Goal: Task Accomplishment & Management: Manage account settings

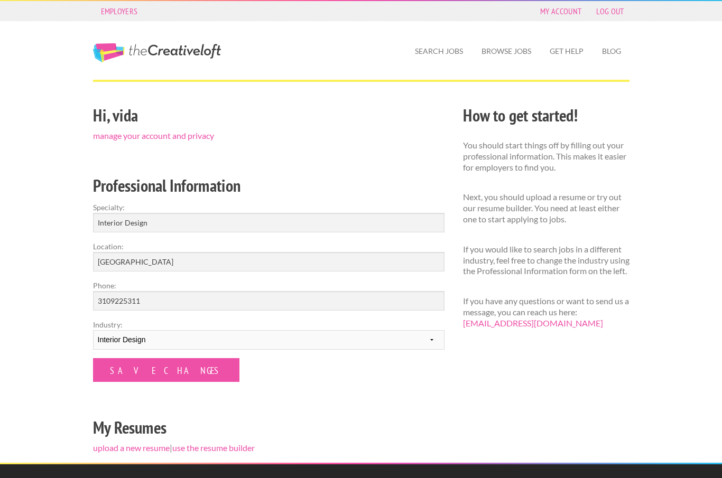
click at [276, 388] on div "Hi, vida manage your account and privacy Professional Information Specialty: In…" at bounding box center [269, 282] width 370 height 361
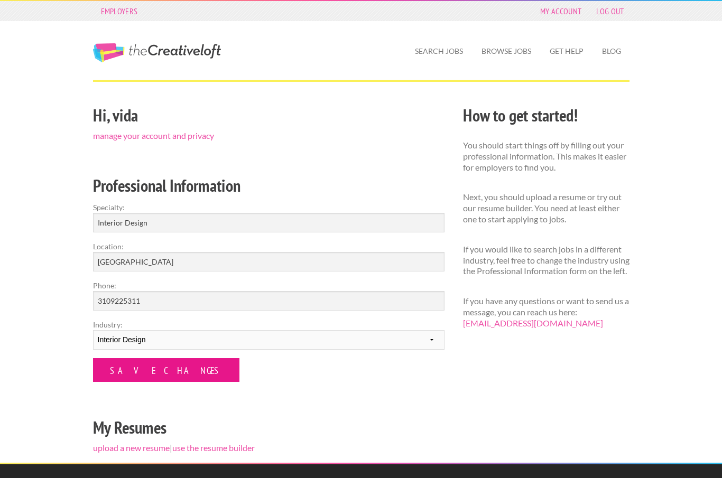
click at [164, 371] on input "Save Changes" at bounding box center [166, 370] width 146 height 24
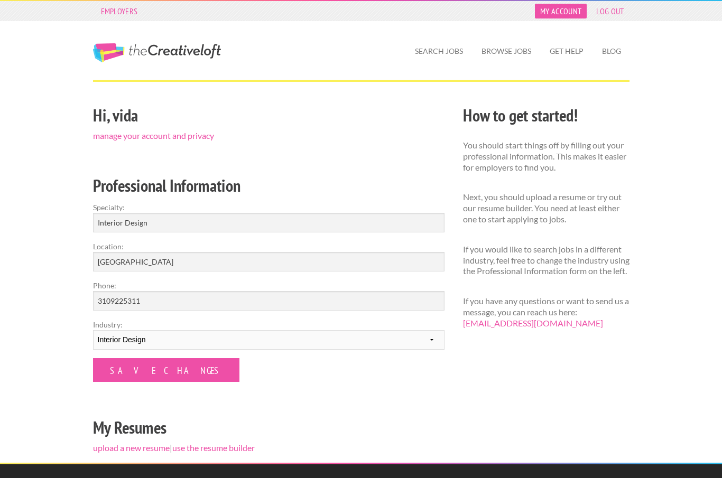
click at [563, 14] on link "My Account" at bounding box center [561, 11] width 52 height 15
click at [566, 12] on link "My Account" at bounding box center [561, 11] width 52 height 15
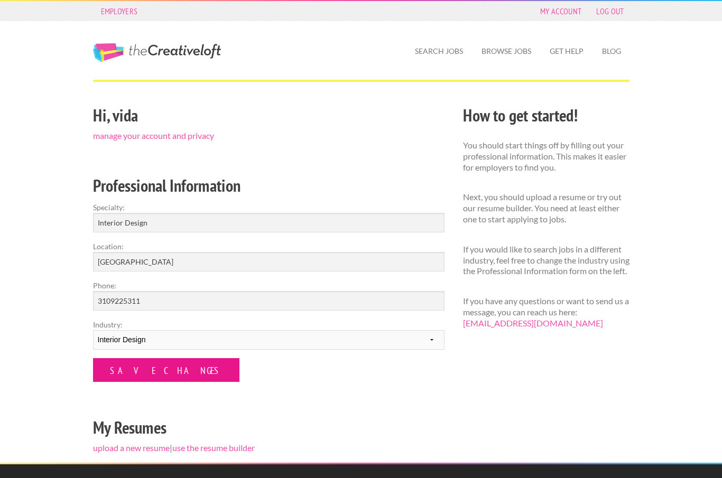
click at [152, 365] on input "Save Changes" at bounding box center [166, 370] width 146 height 24
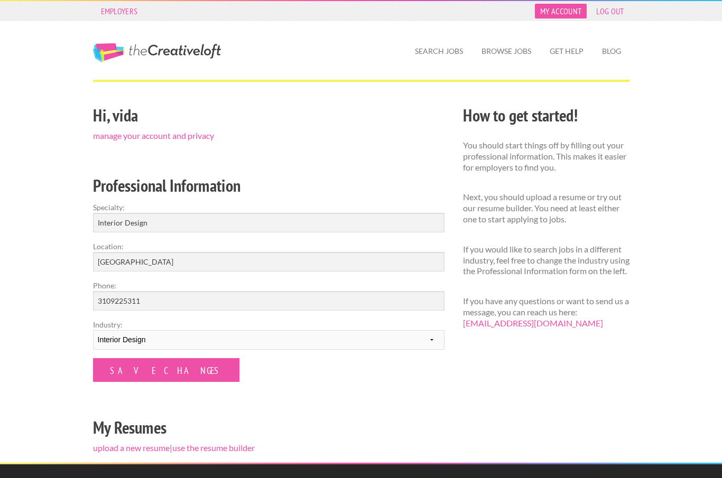
click at [562, 15] on link "My Account" at bounding box center [561, 11] width 52 height 15
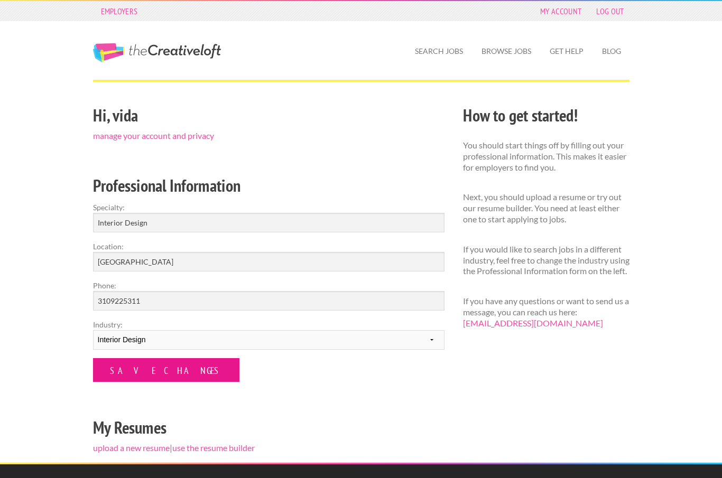
click at [148, 370] on input "Save Changes" at bounding box center [166, 370] width 146 height 24
click at [157, 375] on input "Save Changes" at bounding box center [166, 370] width 146 height 24
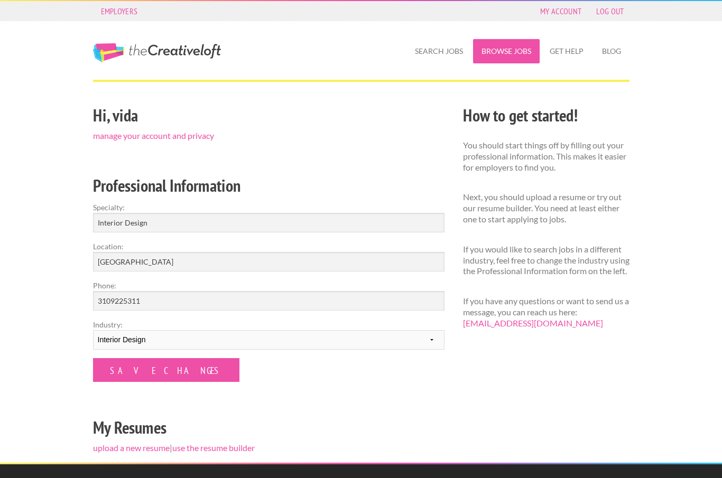
click at [493, 62] on link "Browse Jobs" at bounding box center [506, 51] width 67 height 24
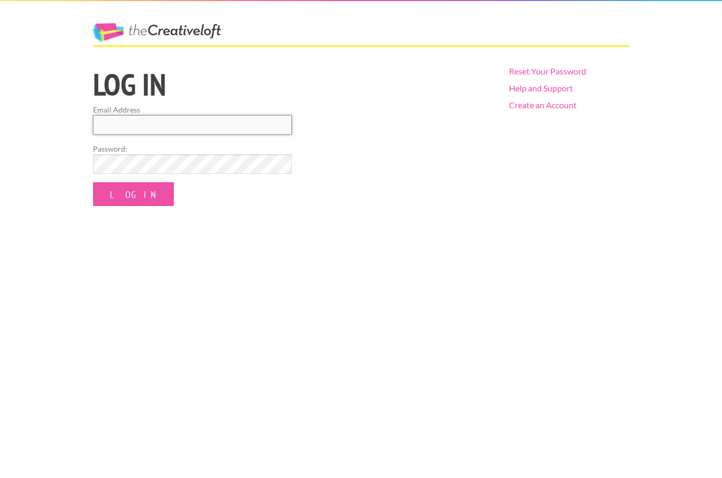
click at [265, 132] on input "Email Address" at bounding box center [192, 125] width 199 height 20
type input "[EMAIL_ADDRESS][DOMAIN_NAME]"
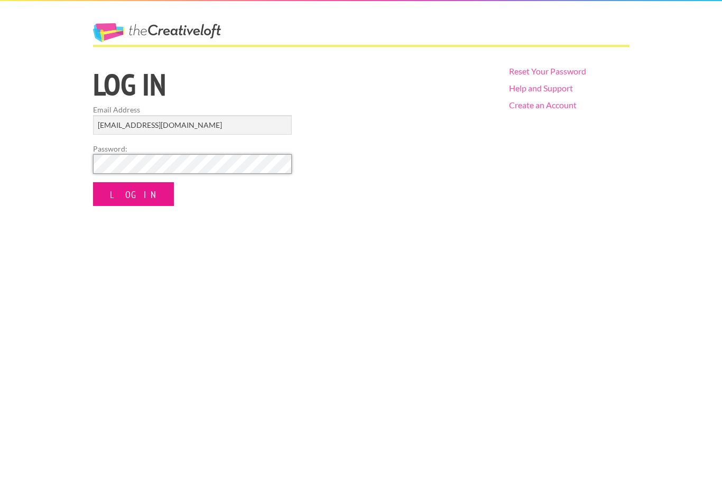
click at [136, 187] on input "Log In" at bounding box center [133, 194] width 81 height 24
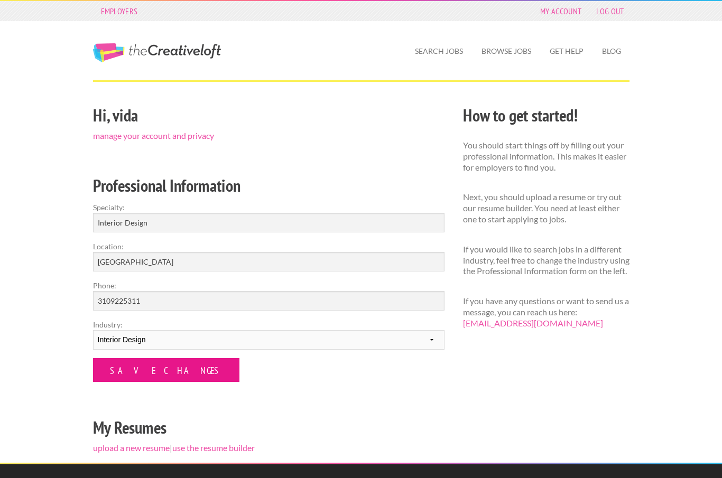
click at [165, 363] on input "Save Changes" at bounding box center [166, 370] width 146 height 24
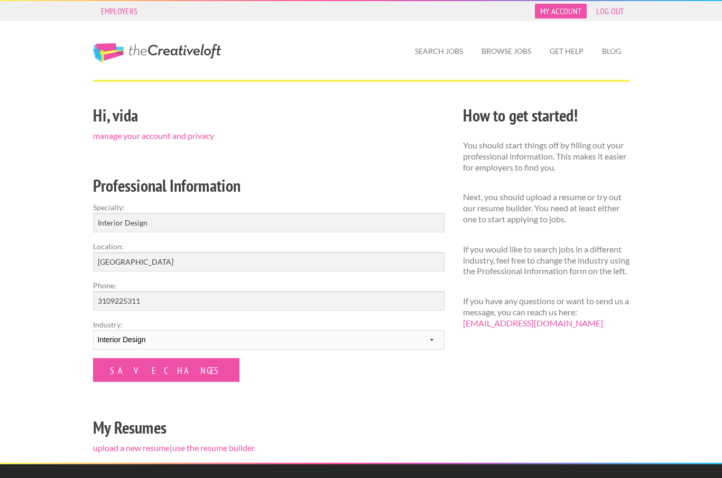
click at [562, 17] on link "My Account" at bounding box center [561, 11] width 52 height 15
click at [613, 14] on link "Log Out" at bounding box center [610, 11] width 38 height 15
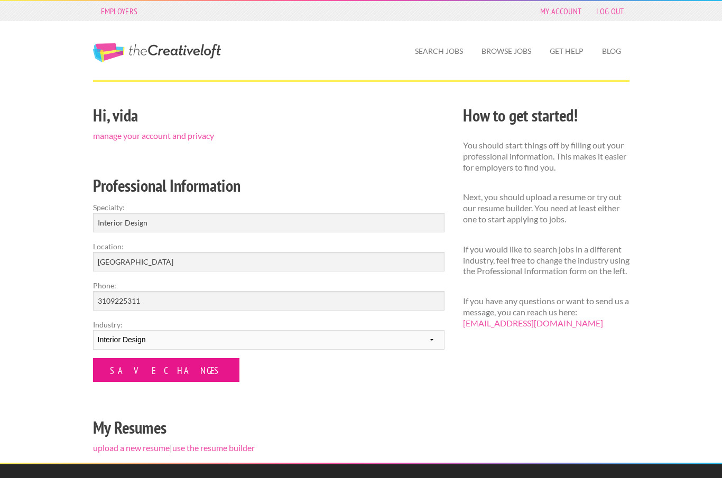
click at [163, 376] on input "Save Changes" at bounding box center [166, 370] width 146 height 24
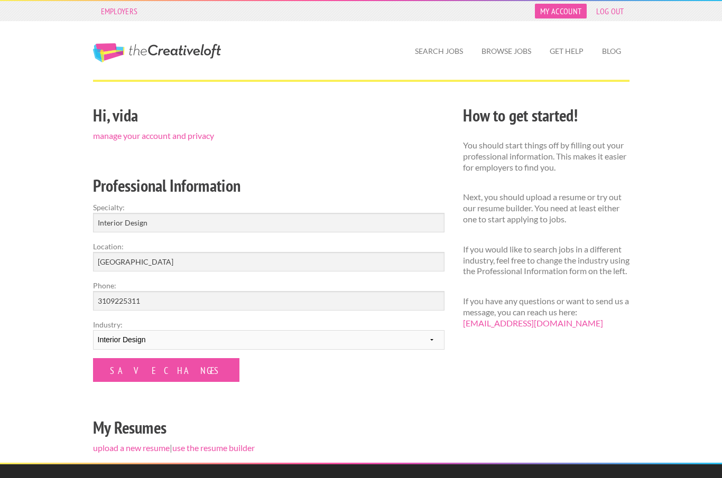
click at [563, 14] on link "My Account" at bounding box center [561, 11] width 52 height 15
click at [203, 138] on link "manage your account and privacy" at bounding box center [153, 136] width 121 height 10
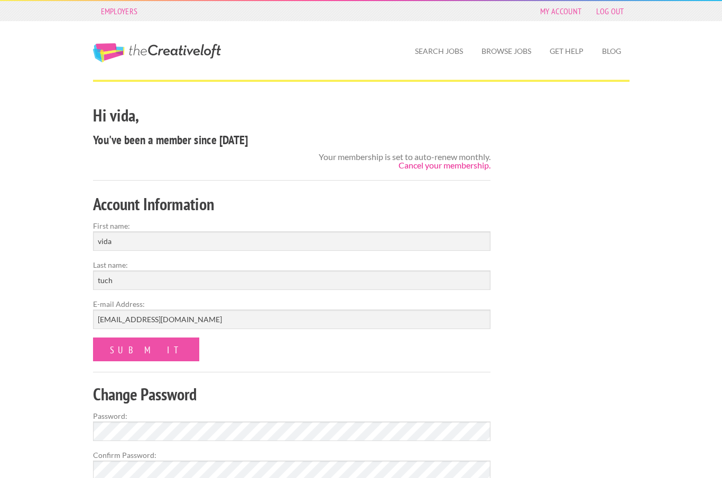
click at [464, 168] on link "Cancel your membership." at bounding box center [445, 165] width 92 height 10
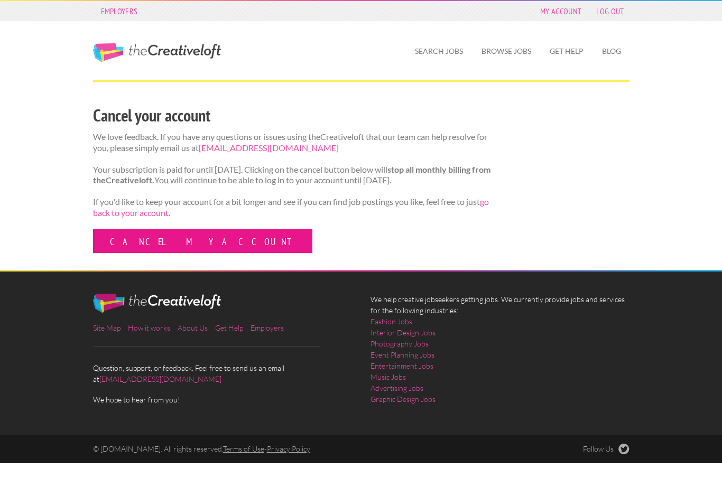
click at [177, 250] on link "Cancel my account" at bounding box center [202, 241] width 219 height 24
